Goal: Task Accomplishment & Management: Use online tool/utility

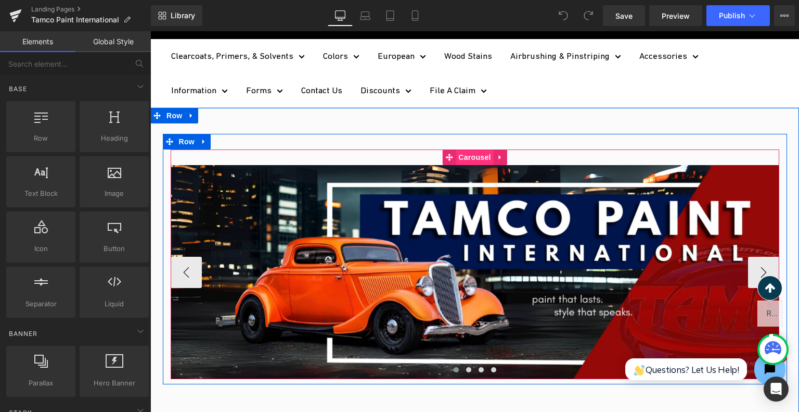
click at [470, 156] on span "Carousel" at bounding box center [474, 157] width 37 height 16
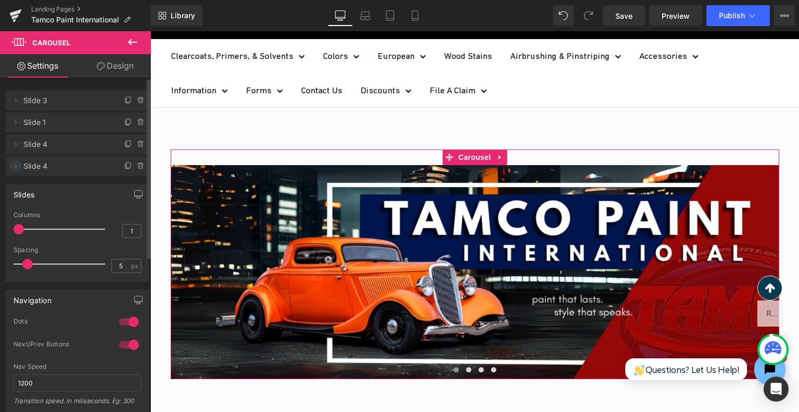
click at [14, 167] on icon at bounding box center [15, 166] width 8 height 8
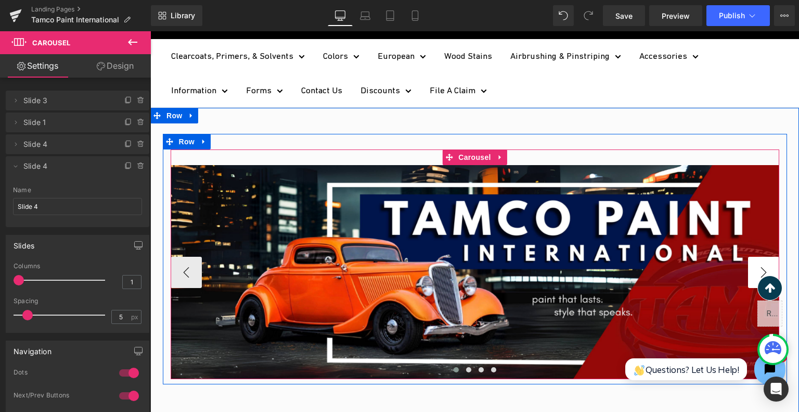
click at [762, 266] on button "›" at bounding box center [763, 272] width 31 height 31
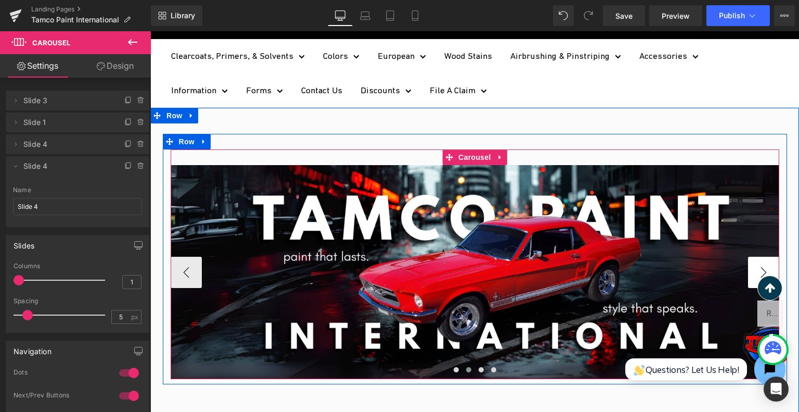
click at [762, 266] on button "›" at bounding box center [763, 272] width 31 height 31
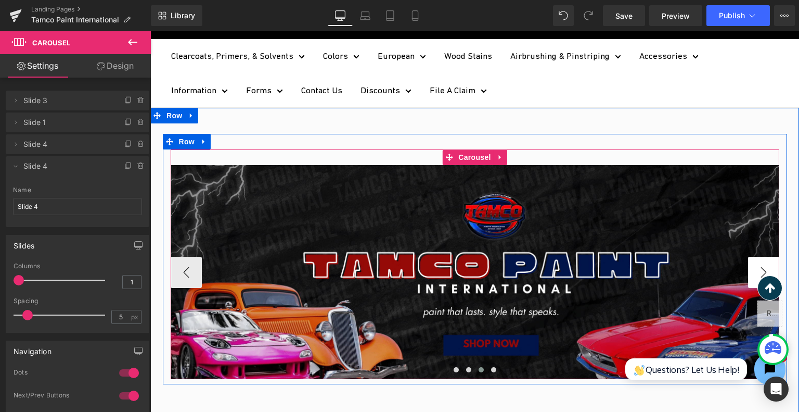
click at [762, 266] on button "›" at bounding box center [763, 272] width 31 height 31
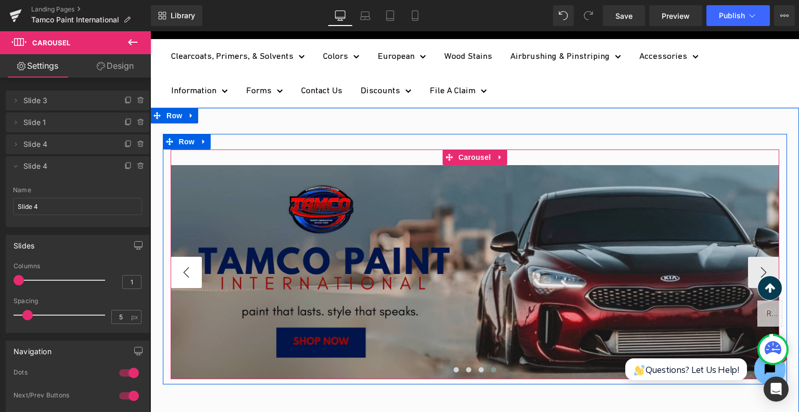
click at [177, 271] on button "‹" at bounding box center [186, 272] width 31 height 31
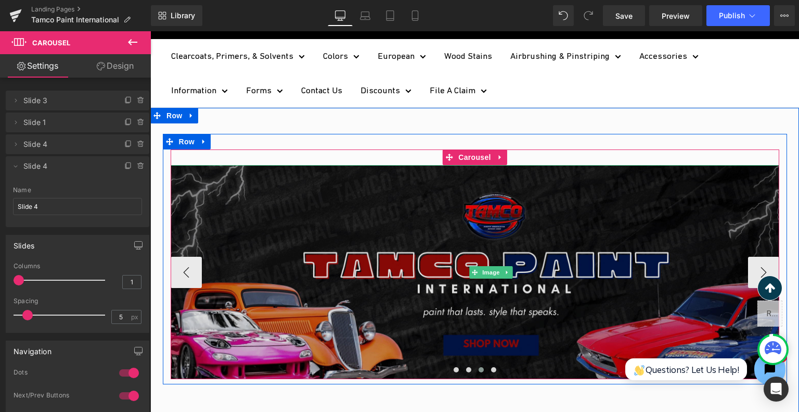
click at [441, 276] on img at bounding box center [491, 272] width 641 height 214
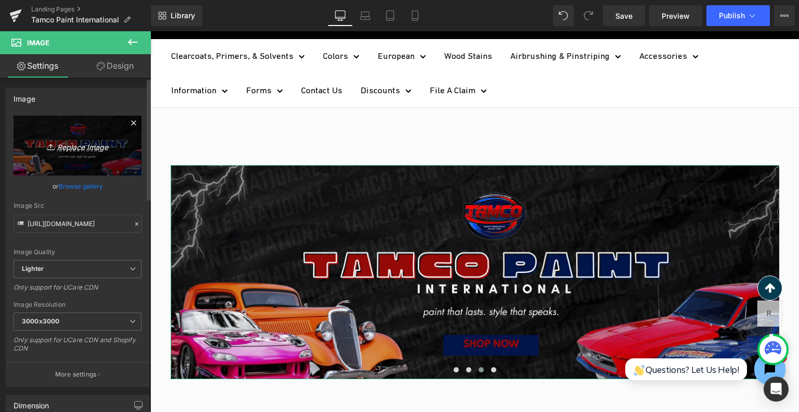
click at [73, 147] on icon "Replace Image" at bounding box center [77, 145] width 83 height 13
type input "C:\fakepath\Landing Page Banner (3)-1.png"
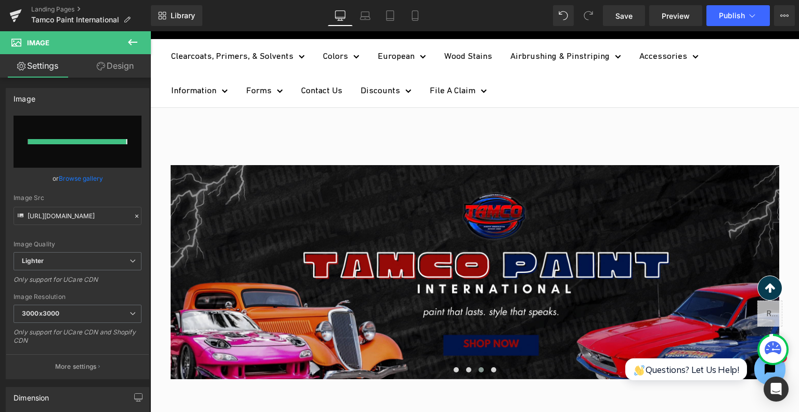
type input "[URL][DOMAIN_NAME]"
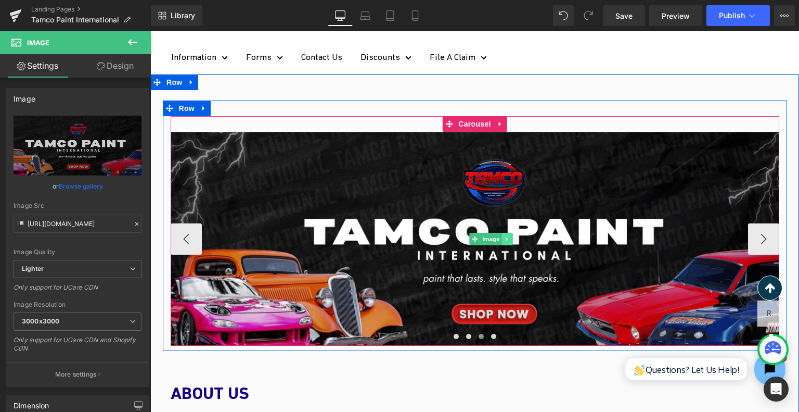
scroll to position [156, 0]
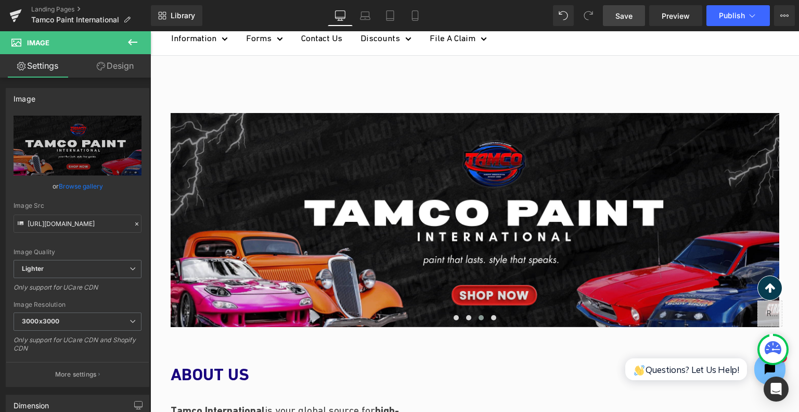
click at [635, 13] on link "Save" at bounding box center [624, 15] width 42 height 21
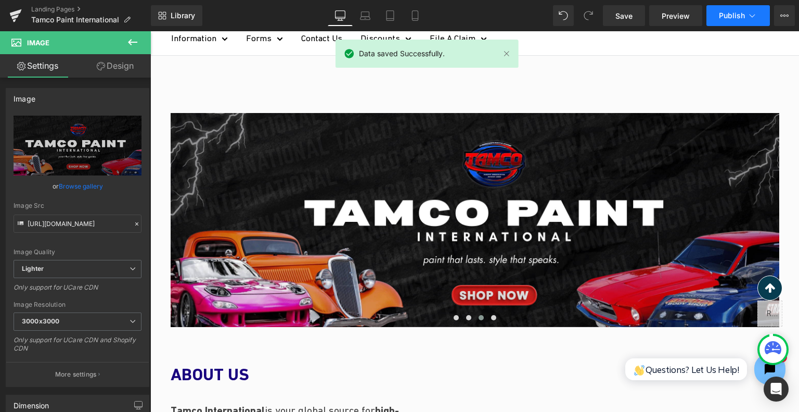
click at [722, 15] on span "Publish" at bounding box center [732, 15] width 26 height 8
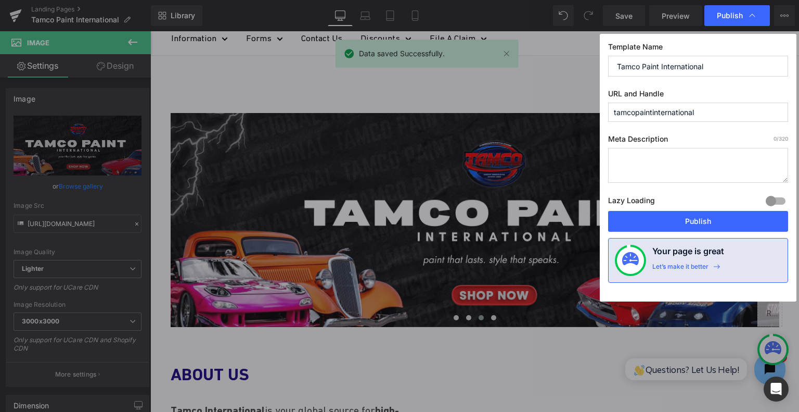
click at [699, 221] on button "Publish" at bounding box center [698, 221] width 180 height 21
